Goal: Communication & Community: Answer question/provide support

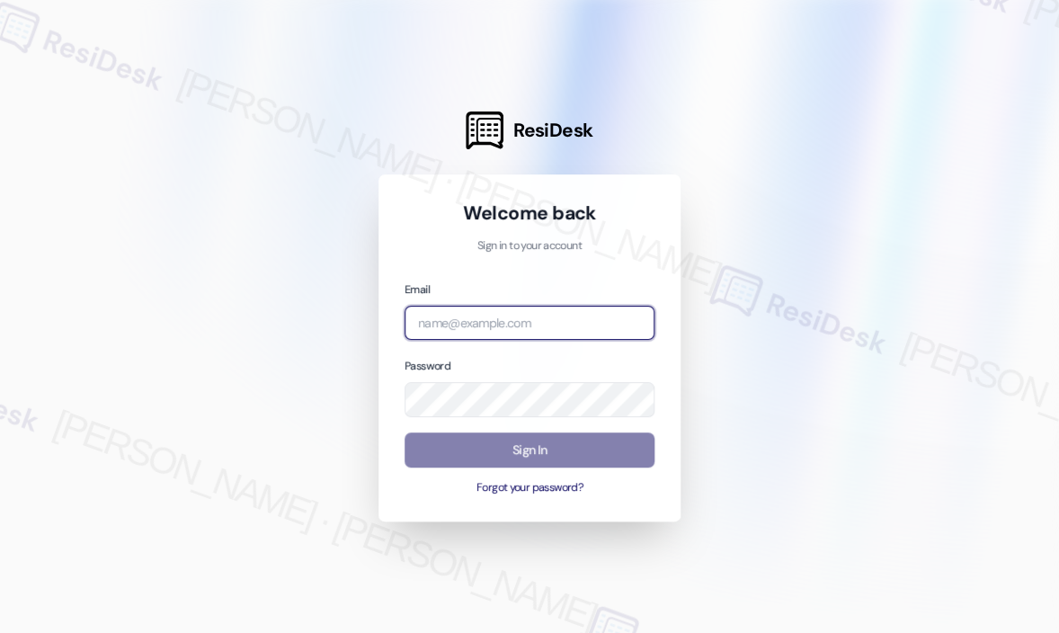
click at [510, 323] on input "email" at bounding box center [529, 323] width 250 height 35
type input "automated-surveys-park_properties-[PERSON_NAME].roles@park_[DOMAIN_NAME]"
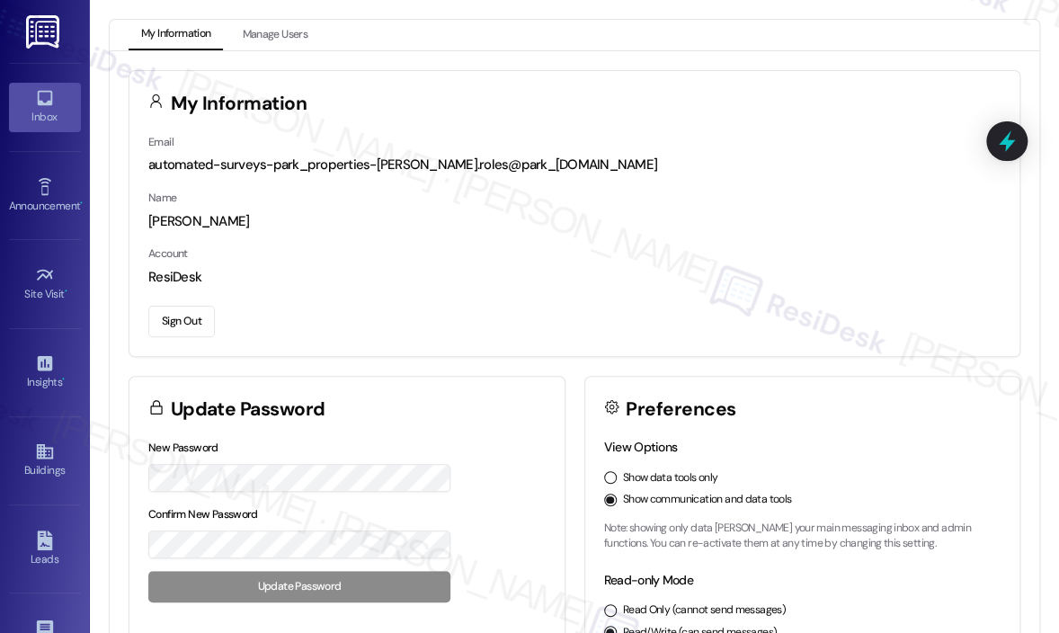
click at [50, 107] on icon at bounding box center [45, 98] width 20 height 20
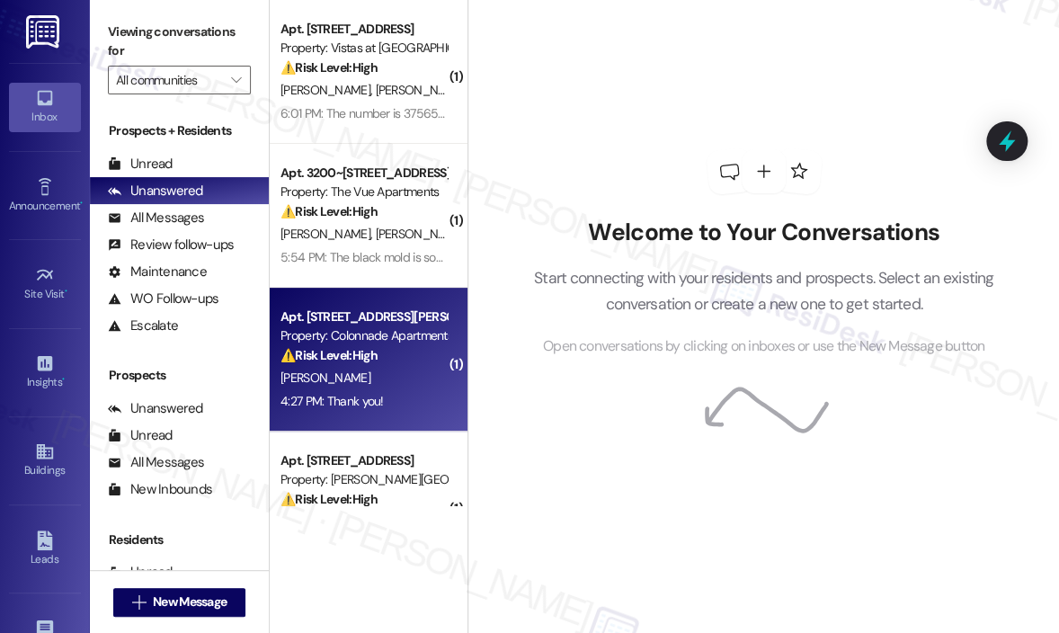
click at [391, 384] on div "[PERSON_NAME]" at bounding box center [364, 378] width 170 height 22
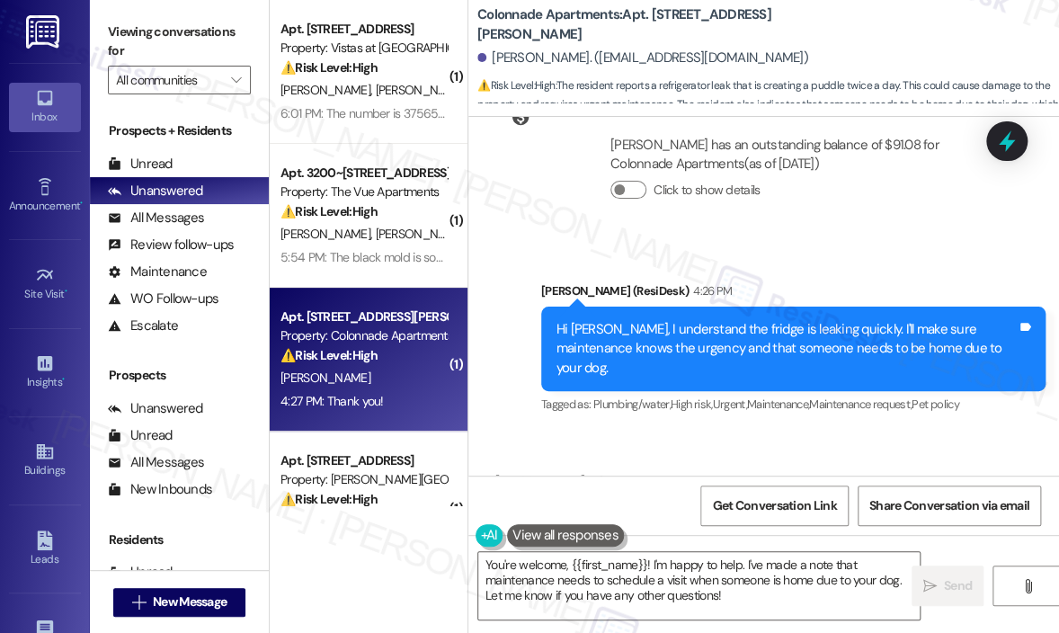
scroll to position [2397, 0]
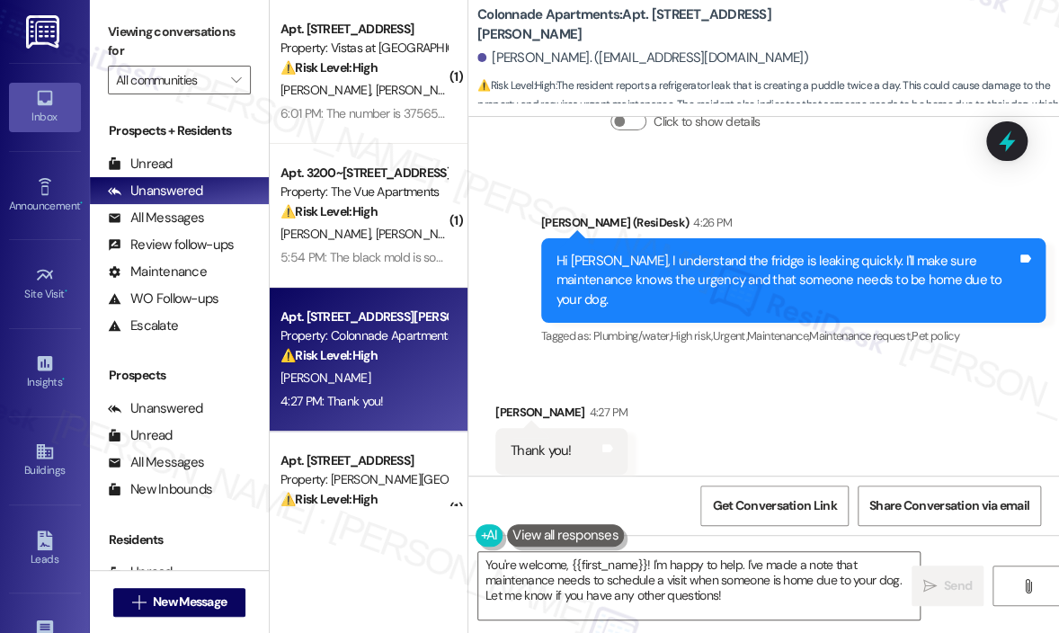
click at [956, 362] on div "Received via SMS [PERSON_NAME] 4:27 PM Thank you! Tags and notes Tagged as: Pra…" at bounding box center [763, 438] width 590 height 152
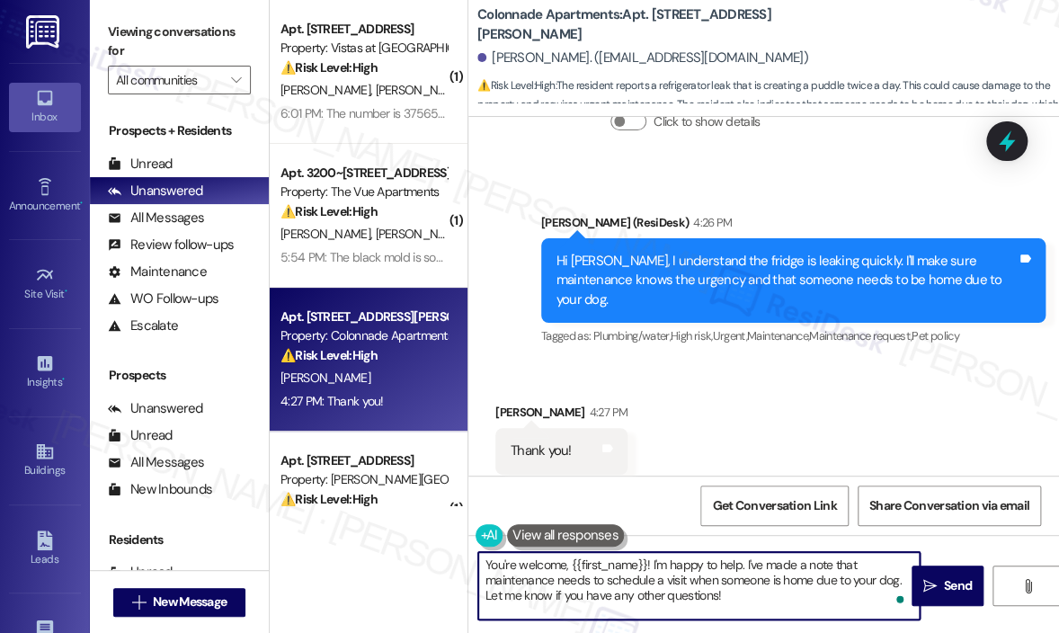
drag, startPoint x: 763, startPoint y: 607, endPoint x: 653, endPoint y: 561, distance: 118.8
click at [653, 561] on textarea "You're welcome, {{first_name}}! I'm happy to help. I've made a note that mainte…" at bounding box center [698, 585] width 441 height 67
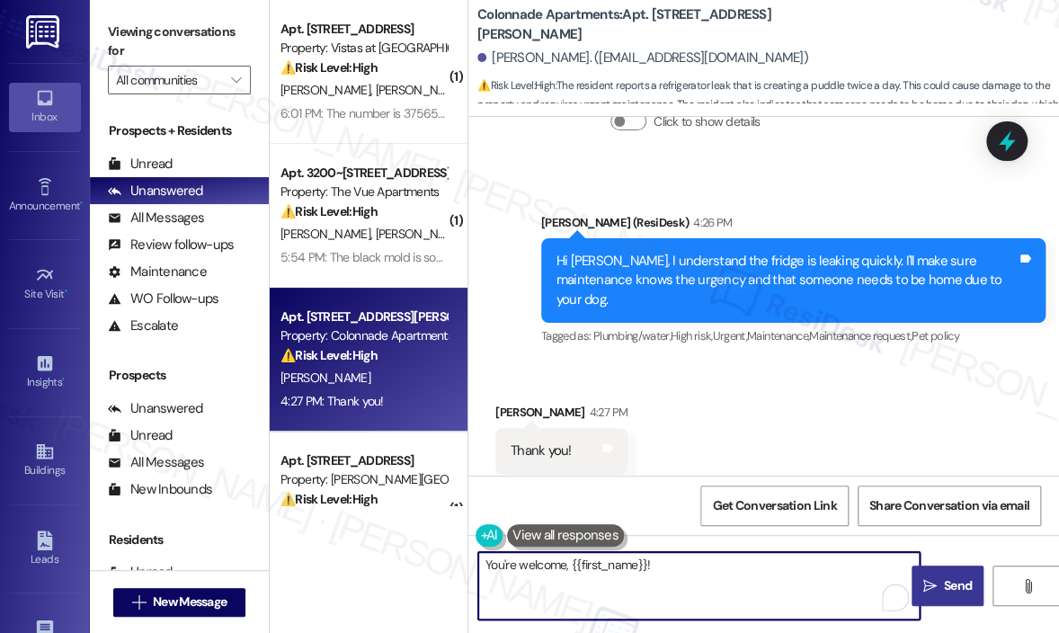
type textarea "You're welcome, {{first_name}}!"
click at [952, 585] on span "Send" at bounding box center [958, 585] width 28 height 19
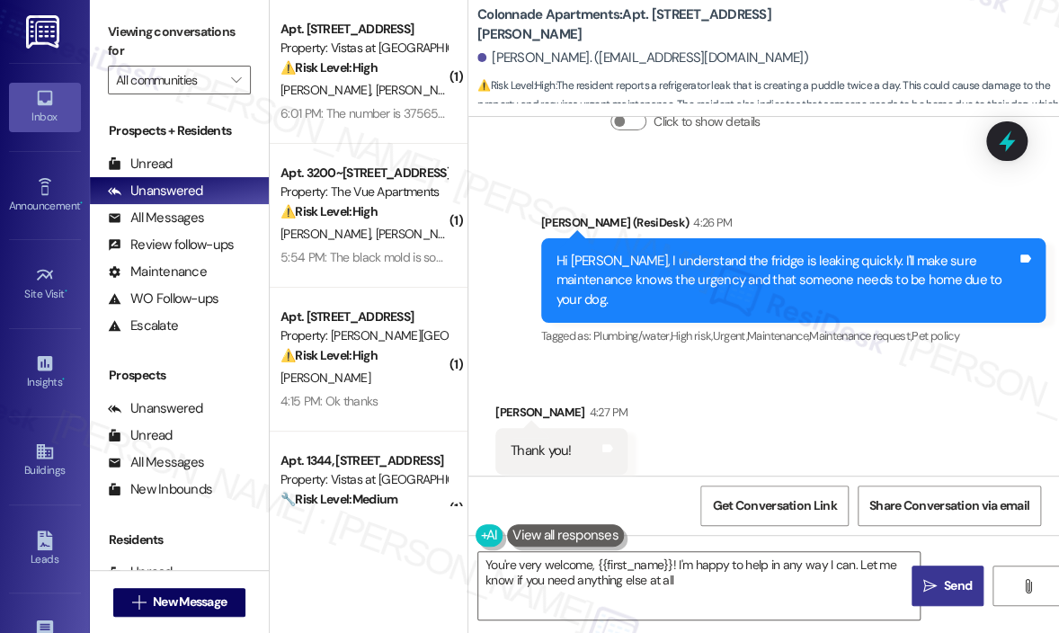
type textarea "You're very welcome, {{first_name}}! I'm happy to help in any way I can. Let me…"
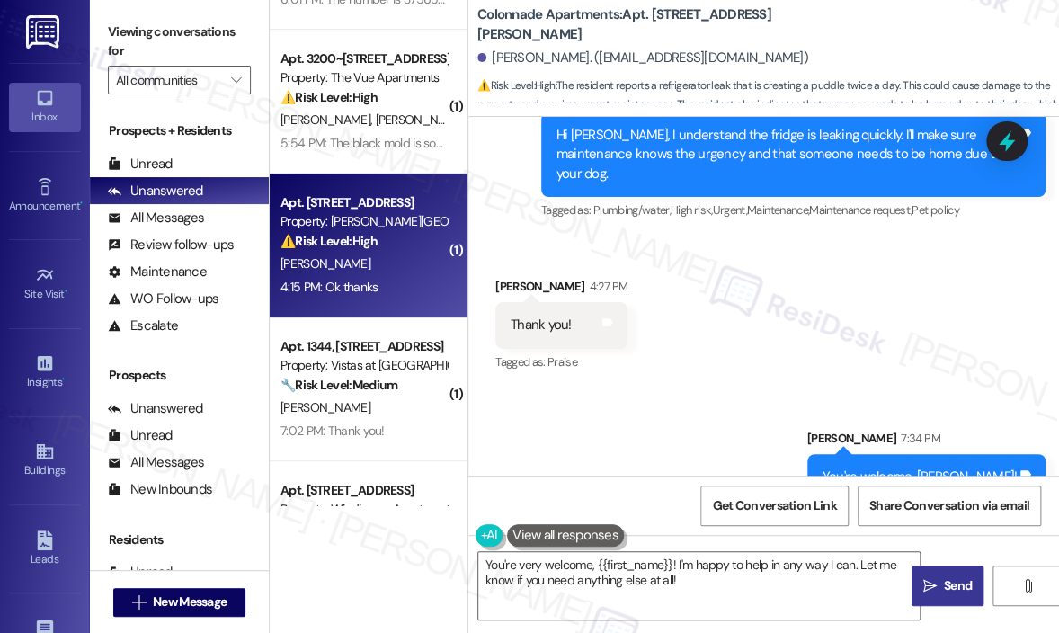
scroll to position [270, 0]
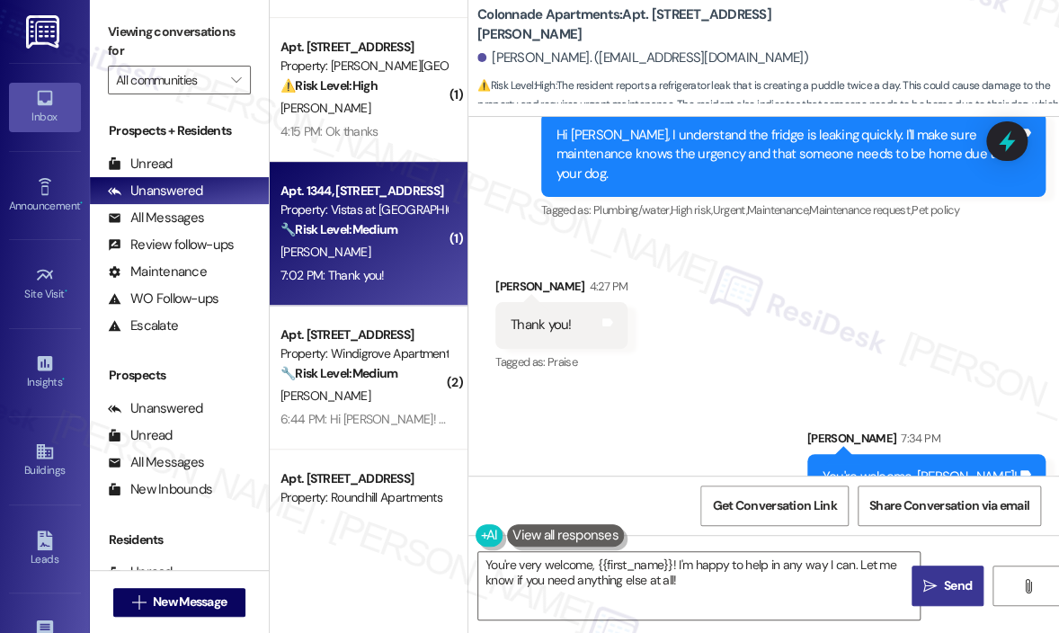
click at [401, 273] on div "7:02 PM: Thank you! 7:02 PM: Thank you!" at bounding box center [364, 275] width 170 height 22
type textarea "Fetching suggested responses. Please feel free to read through the conversation…"
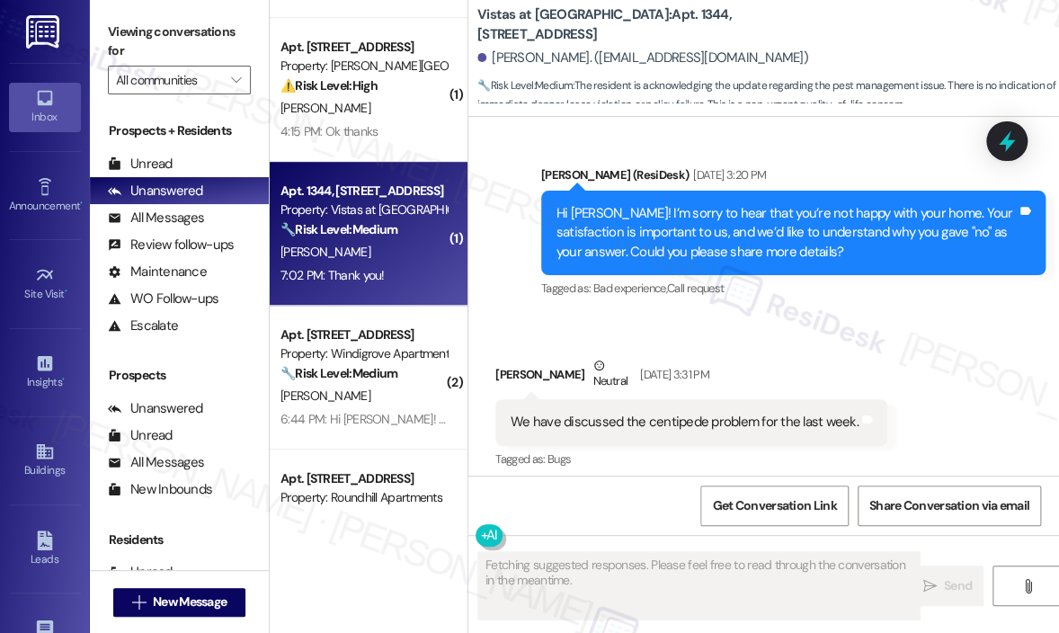
scroll to position [8523, 0]
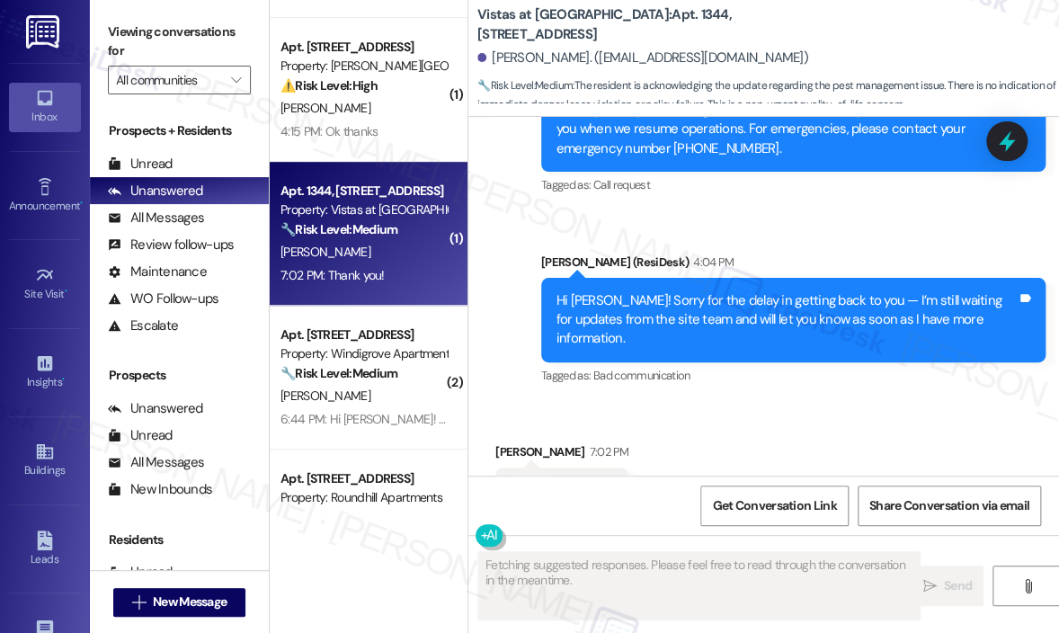
click at [809, 402] on div "Received via SMS [PERSON_NAME] 7:02 PM Thank you! Tags and notes Tagged as: Pra…" at bounding box center [763, 478] width 590 height 152
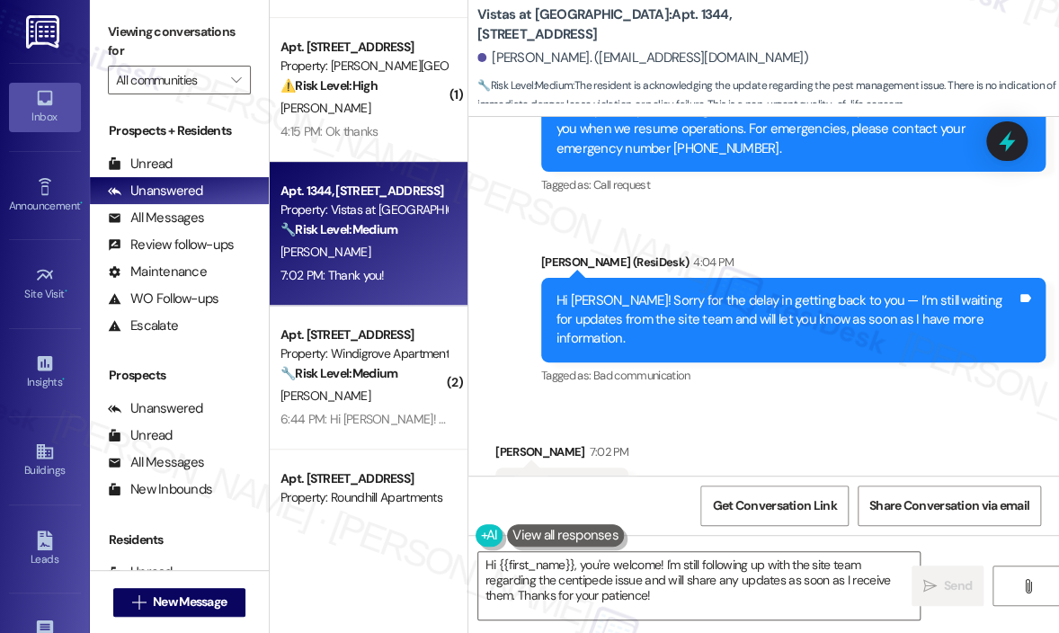
click at [773, 406] on div "Received via SMS [PERSON_NAME] 7:02 PM Thank you! Tags and notes Tagged as: Pra…" at bounding box center [763, 478] width 590 height 152
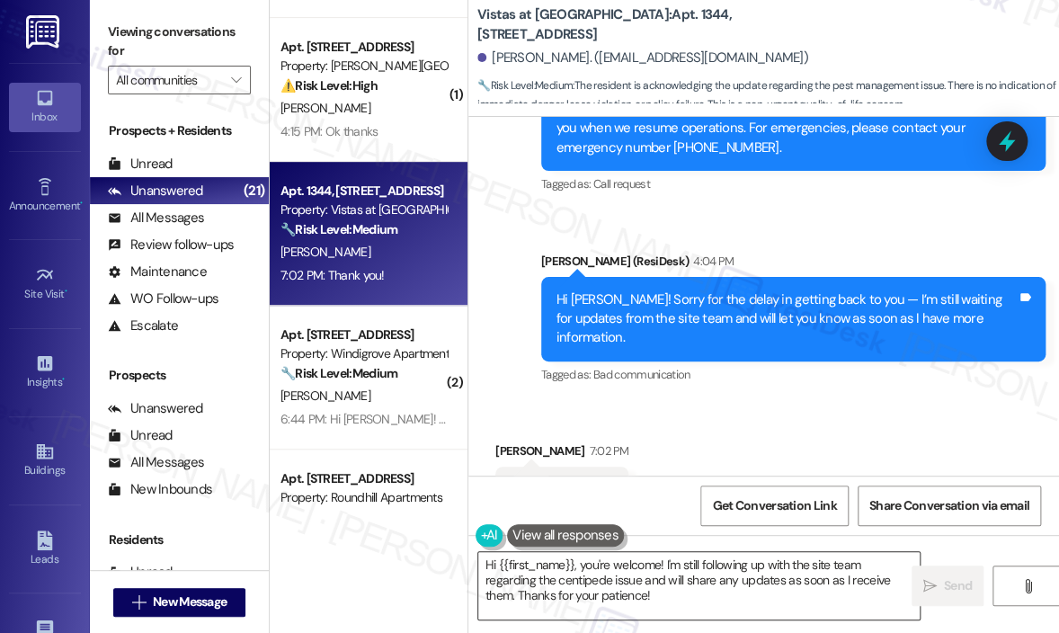
click at [584, 570] on textarea "Hi {{first_name}}, you're welcome! I'm still following up with the site team re…" at bounding box center [698, 585] width 441 height 67
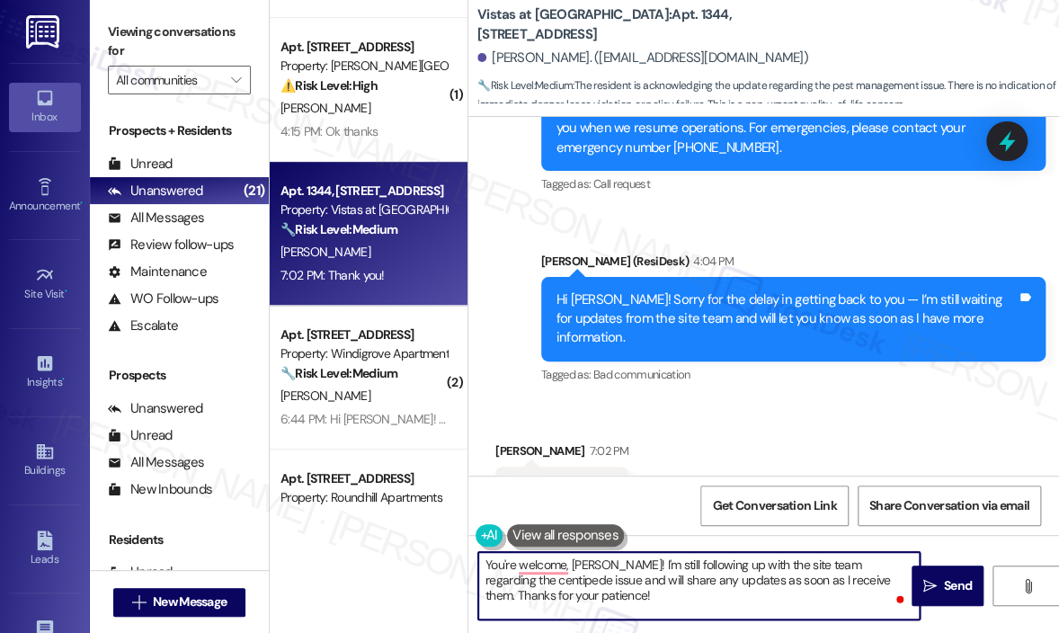
type textarea "You're welcome, [PERSON_NAME]!"
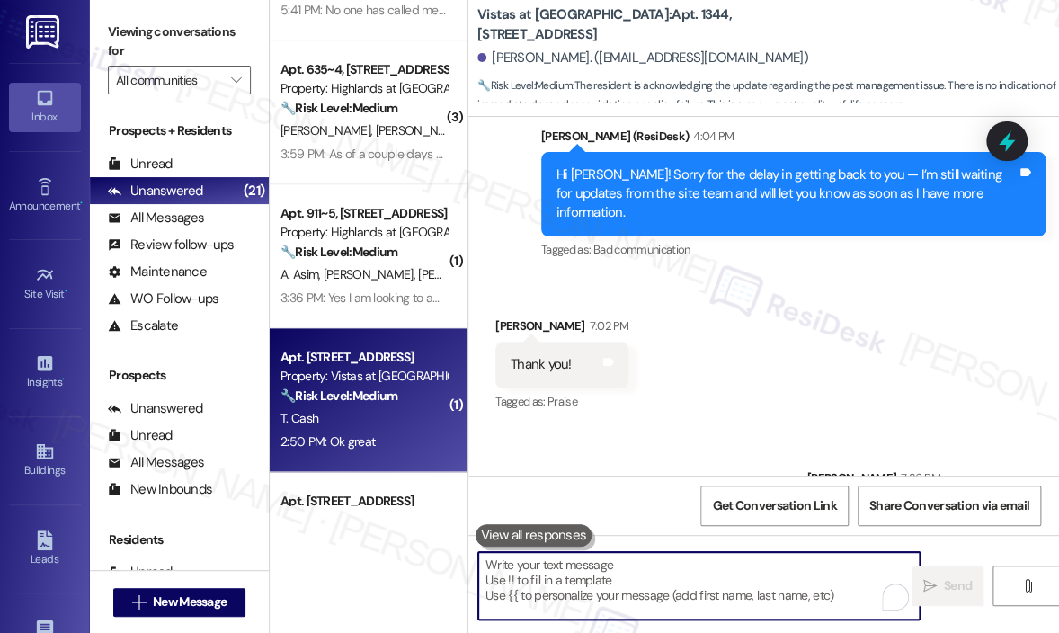
scroll to position [719, 0]
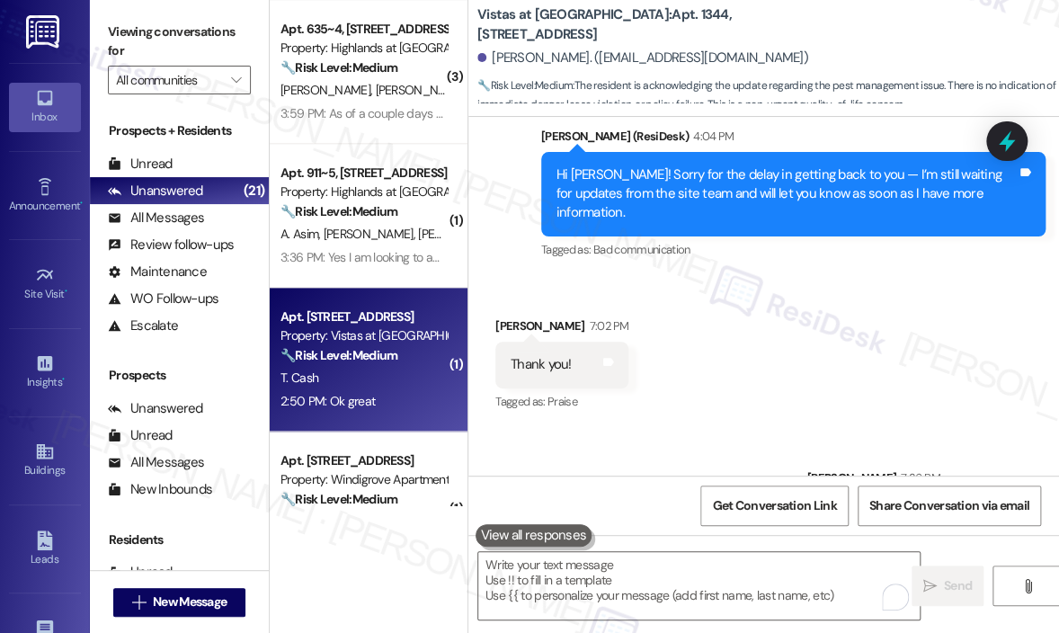
click at [368, 401] on div "2:50 PM: Ok great 2:50 PM: Ok great" at bounding box center [327, 401] width 94 height 16
type textarea "Fetching suggested responses. Please feel free to read through the conversation…"
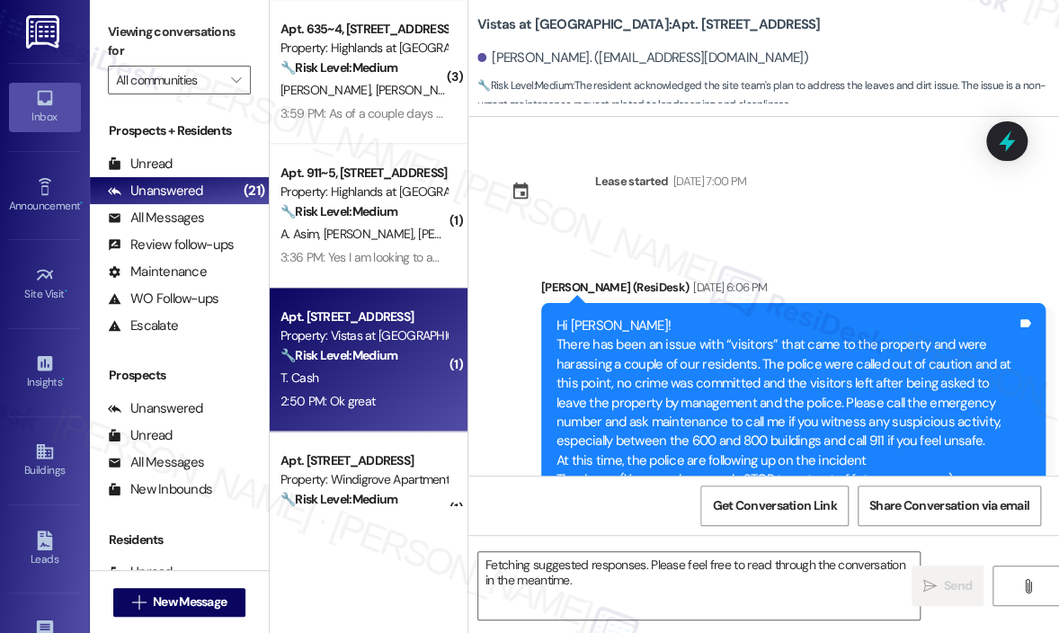
scroll to position [12616, 0]
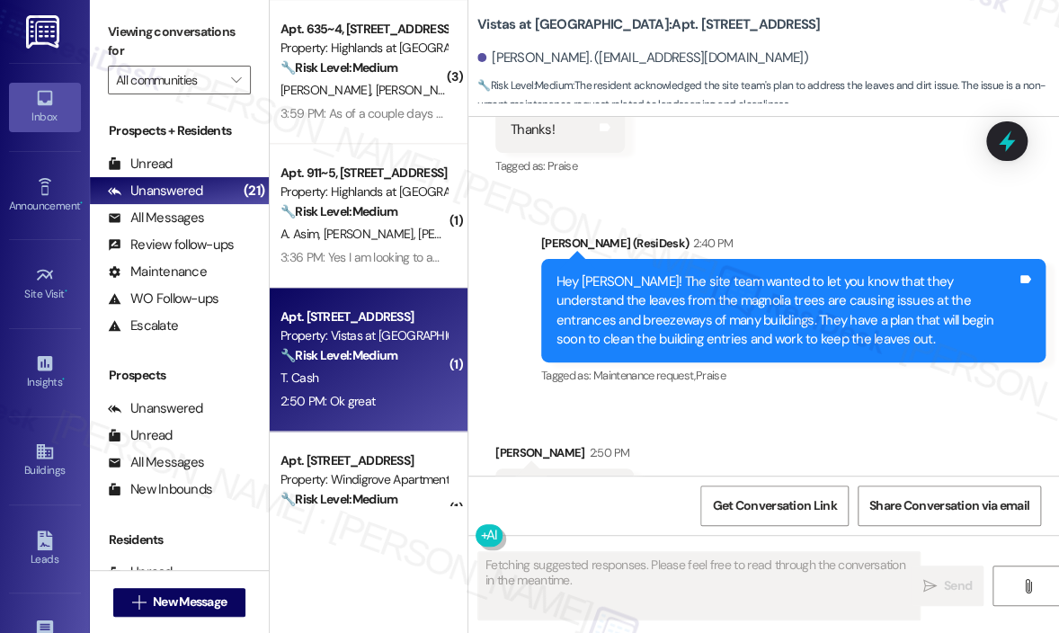
click at [740, 403] on div "Received via SMS [PERSON_NAME] 2:50 PM Ok great Tags and notes Tagged as: Posit…" at bounding box center [763, 479] width 590 height 152
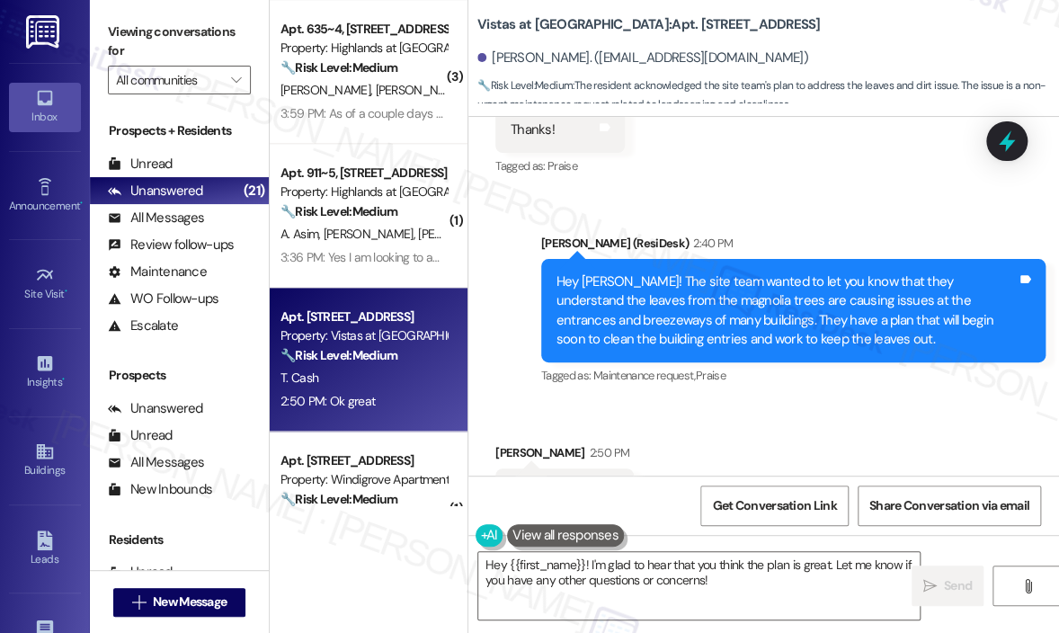
click at [720, 403] on div "Received via SMS [PERSON_NAME] 2:50 PM Ok great Tags and notes Tagged as: Posit…" at bounding box center [763, 479] width 590 height 152
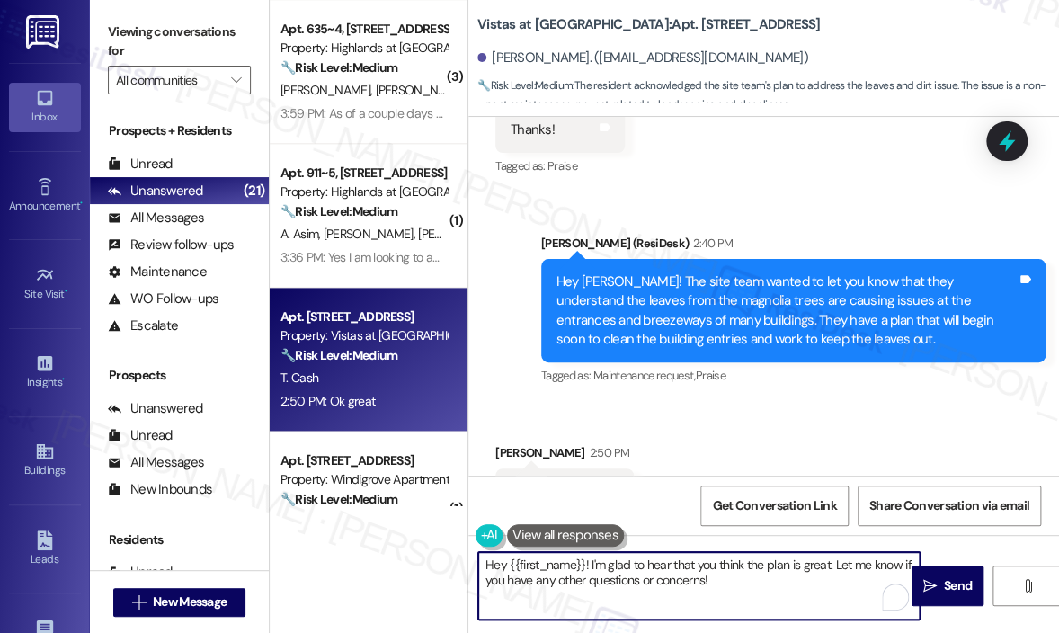
drag, startPoint x: 745, startPoint y: 578, endPoint x: 483, endPoint y: 558, distance: 263.1
click at [483, 558] on textarea "Hey {{first_name}}! I'm glad to hear that you think the plan is great. Let me k…" at bounding box center [698, 585] width 441 height 67
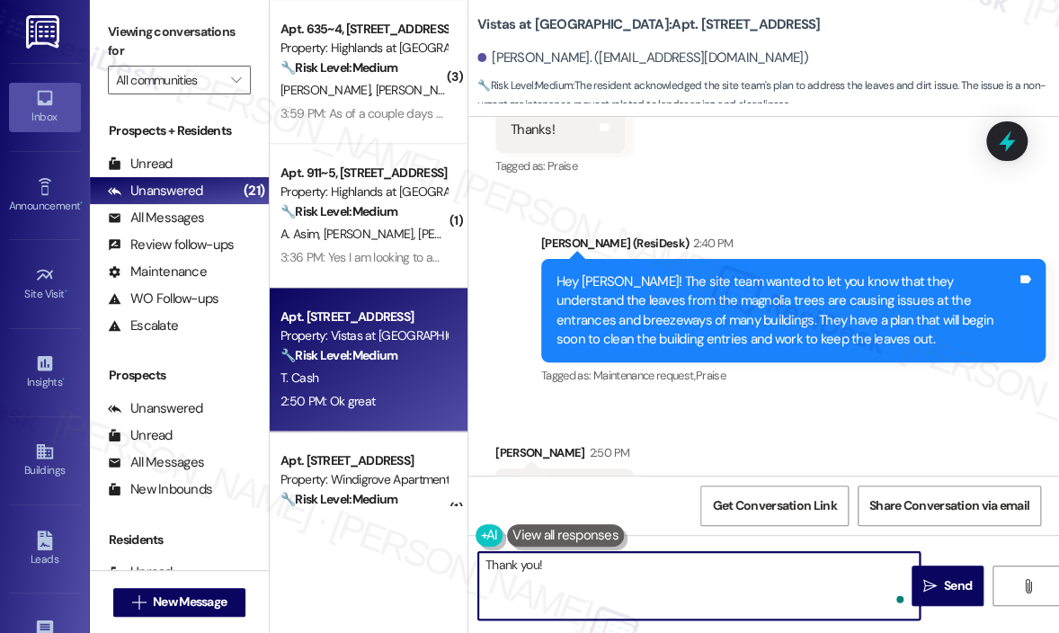
paste textarea "Thanks for letting us know — can you share how long you’ve been experiencing th…"
type textarea "Thank you, [PERSON_NAME]! :)"
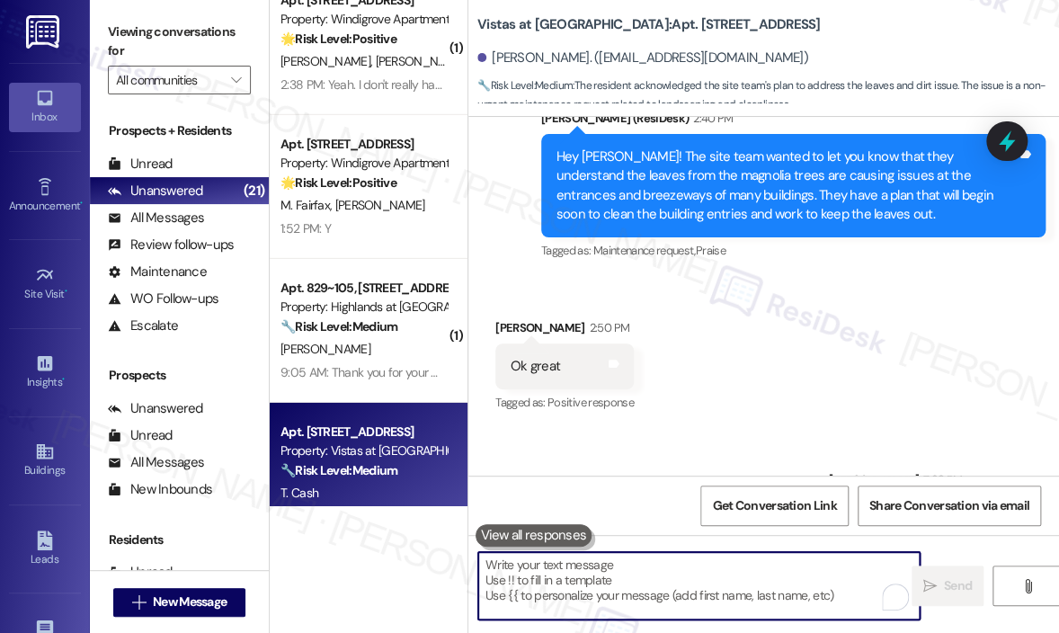
scroll to position [2067, 0]
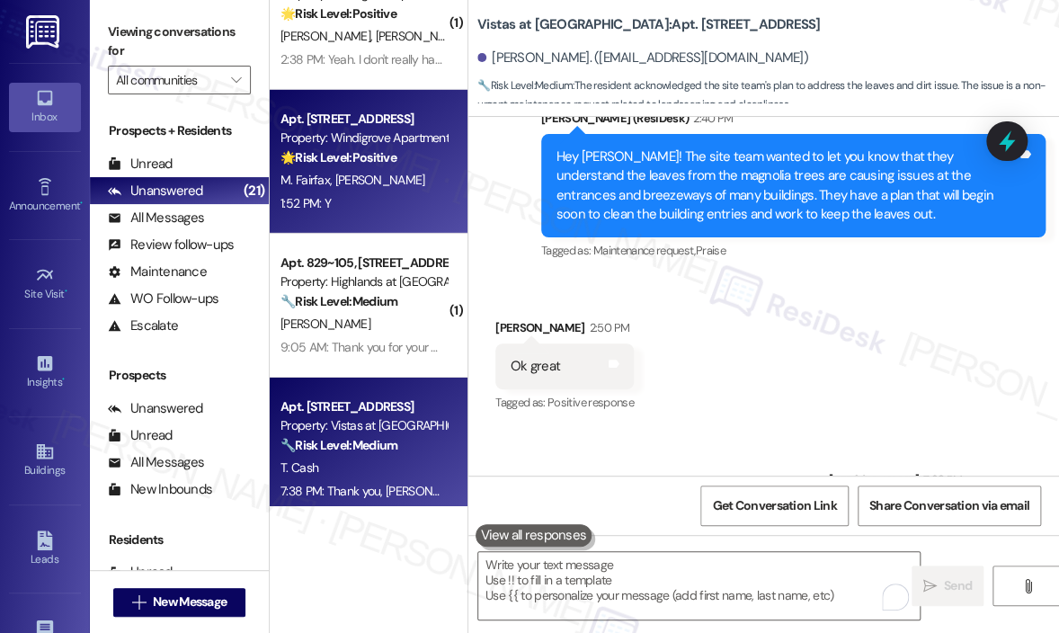
click at [391, 204] on div "1:52 PM: Y 1:52 PM: Y" at bounding box center [364, 203] width 170 height 22
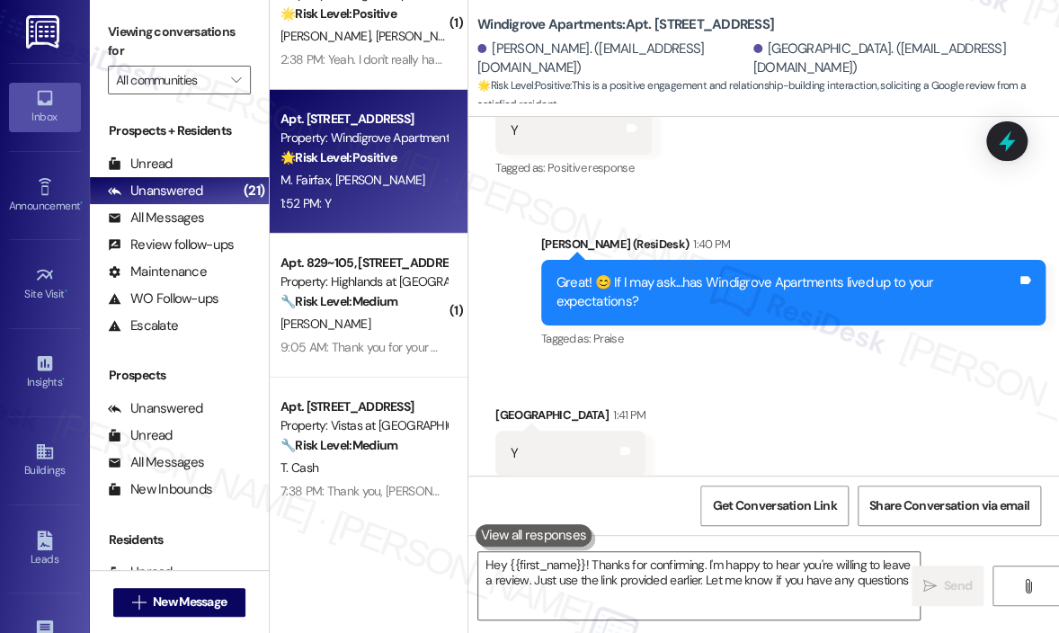
type textarea "Hey {{first_name}}! Thanks for confirming. I'm happy to hear you're willing to …"
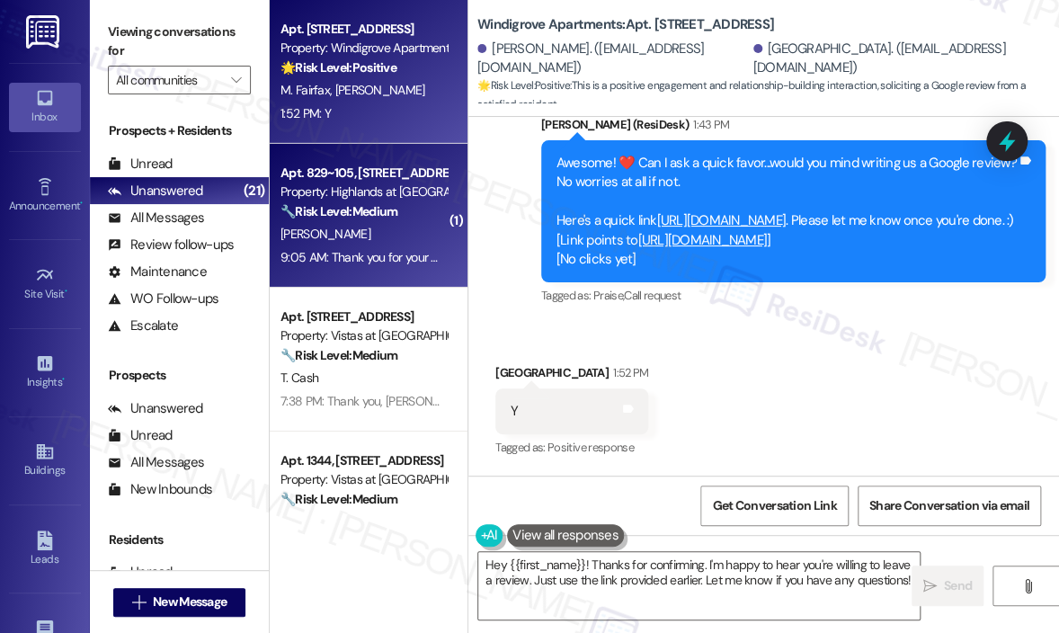
scroll to position [2336, 0]
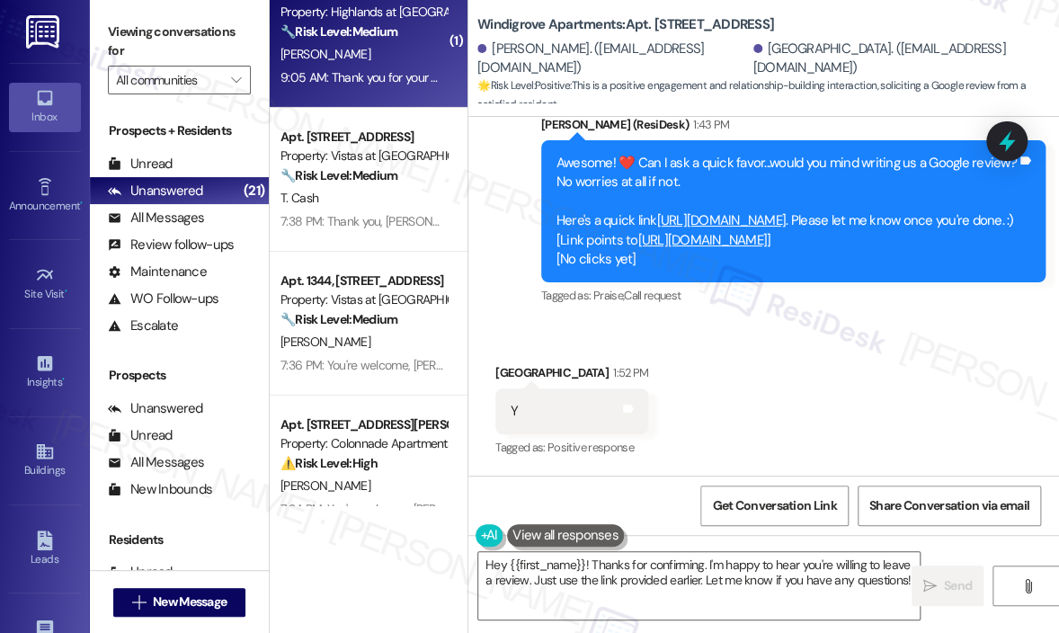
click at [378, 80] on div "9:05 AM: Thank you for your message. Our offices are currently closed, but we w…" at bounding box center [892, 77] width 1225 height 16
type textarea "Hey {{first_name}}! Thanks for confirming. I'm happy to hear you're willing to …"
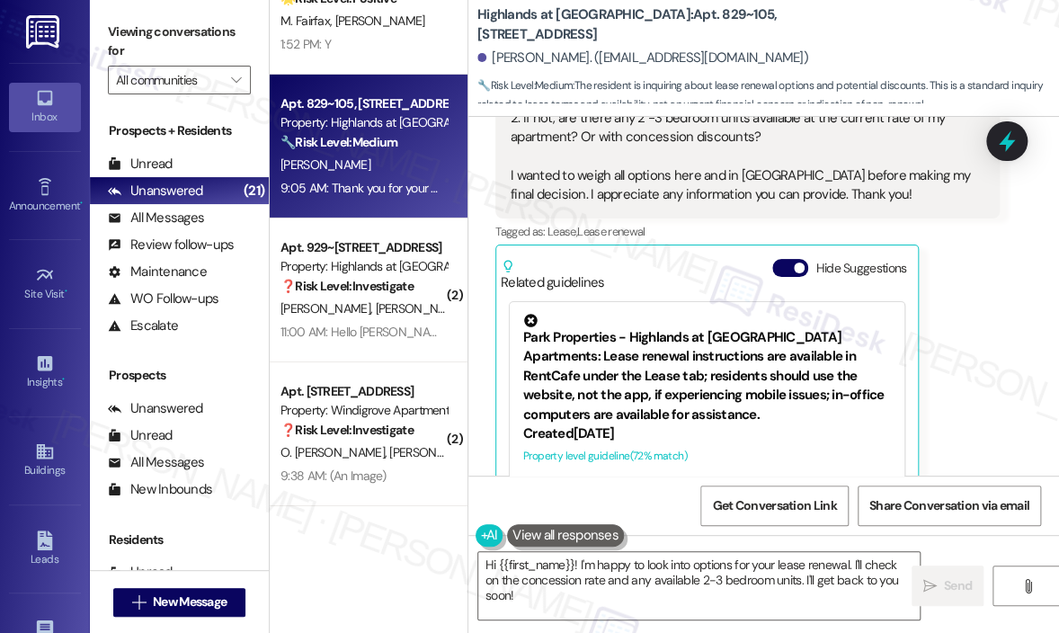
scroll to position [24968, 0]
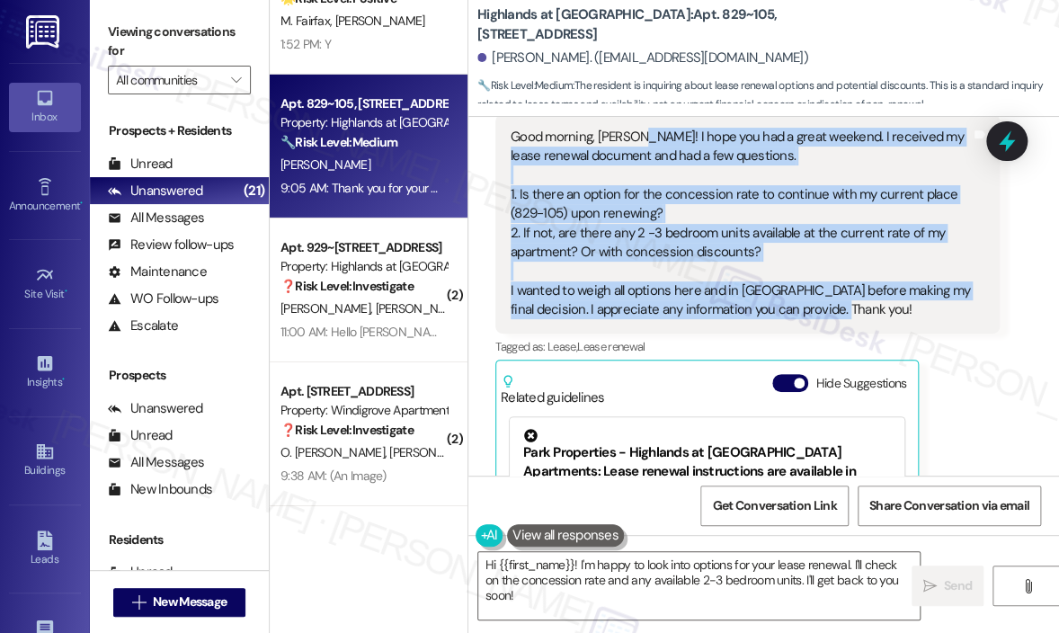
drag, startPoint x: 837, startPoint y: 358, endPoint x: 633, endPoint y: 190, distance: 265.0
click at [633, 190] on div "Good morning, [PERSON_NAME]! I hope you had a great weekend. I received my leas…" at bounding box center [740, 224] width 460 height 192
copy div "I hope you had a great weekend. I received my lease renewal document and had a …"
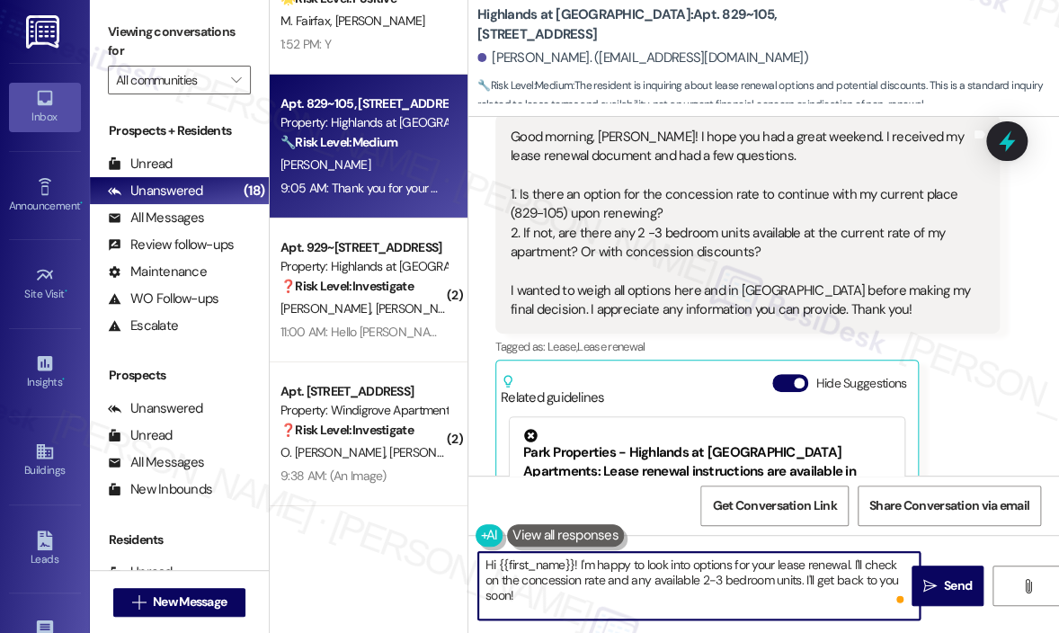
drag, startPoint x: 566, startPoint y: 609, endPoint x: 581, endPoint y: 562, distance: 50.0
click at [581, 562] on textarea "Hi {{first_name}}! I'm happy to look into options for your lease renewal. I'll …" at bounding box center [698, 585] width 441 height 67
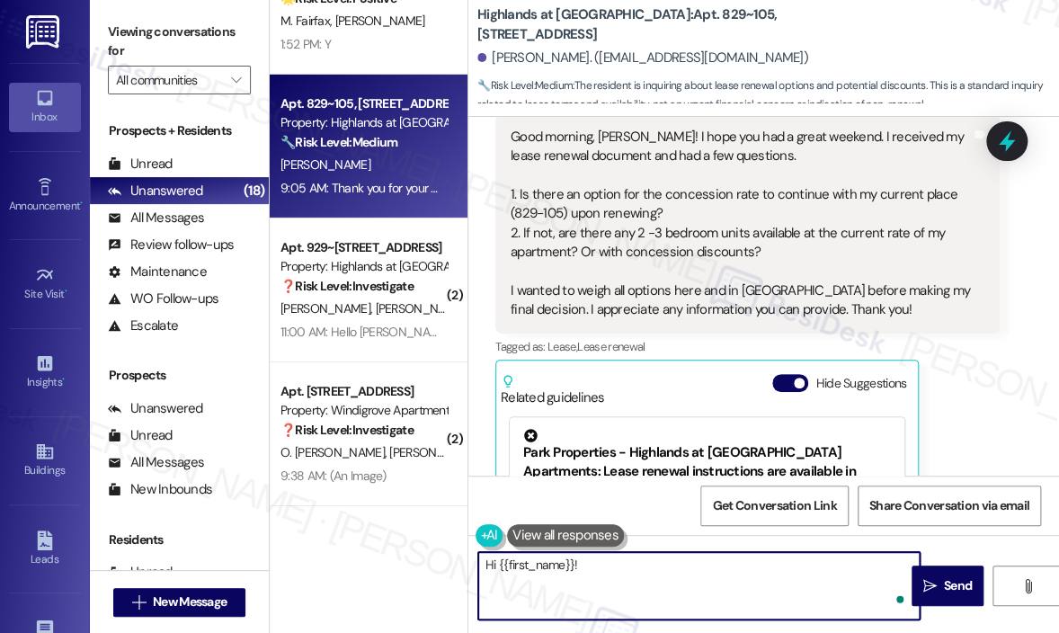
paste textarea "Thanks for reaching out — can you tell me when your current lease is set to exp…"
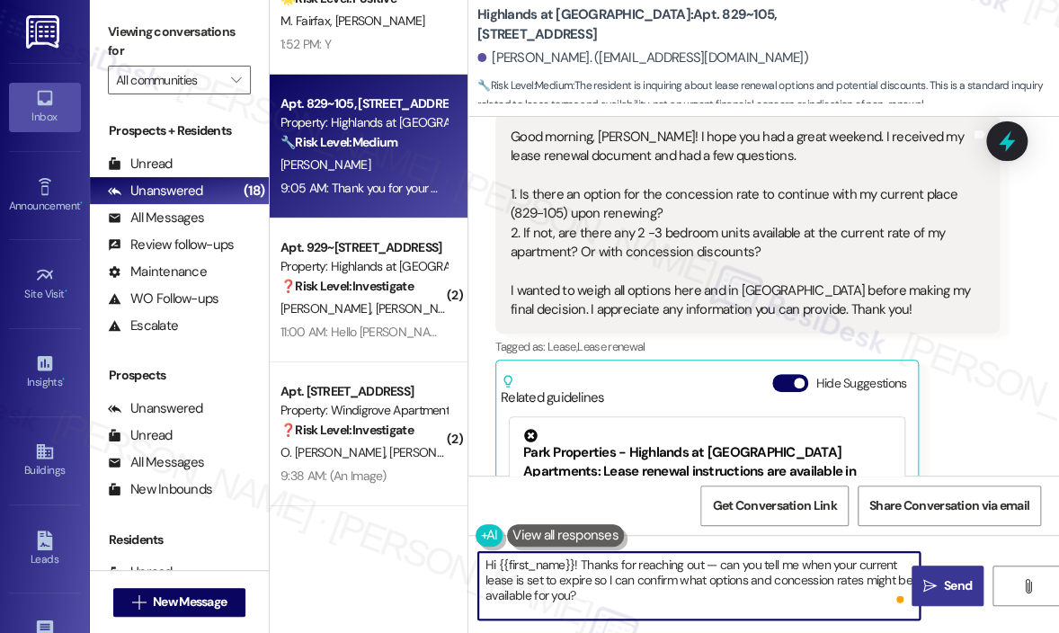
type textarea "Hi {{first_name}}! Thanks for reaching out — can you tell me when your current …"
click at [970, 586] on span "Send" at bounding box center [958, 585] width 28 height 19
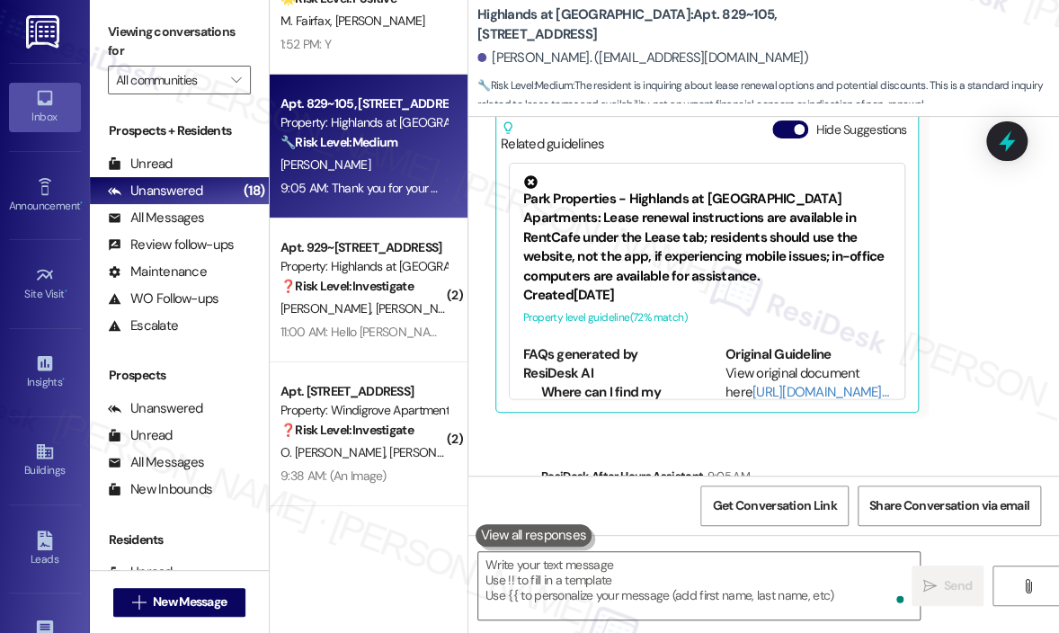
scroll to position [25226, 0]
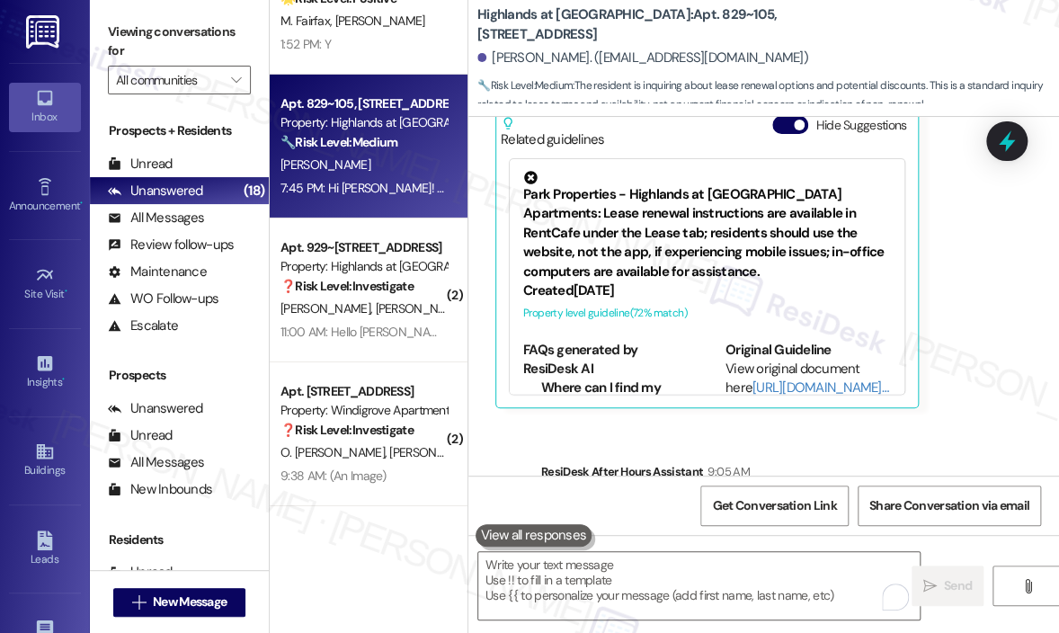
click at [837, 42] on div "[PERSON_NAME]. ([EMAIL_ADDRESS][DOMAIN_NAME])" at bounding box center [767, 58] width 581 height 36
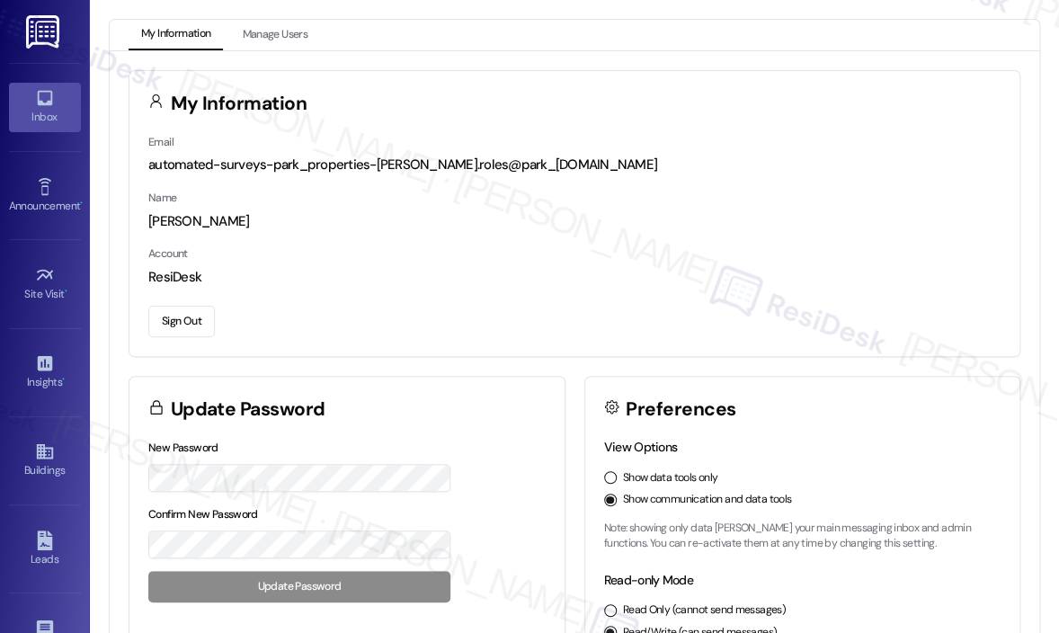
click at [47, 102] on icon at bounding box center [44, 98] width 15 height 15
